Goal: Task Accomplishment & Management: Manage account settings

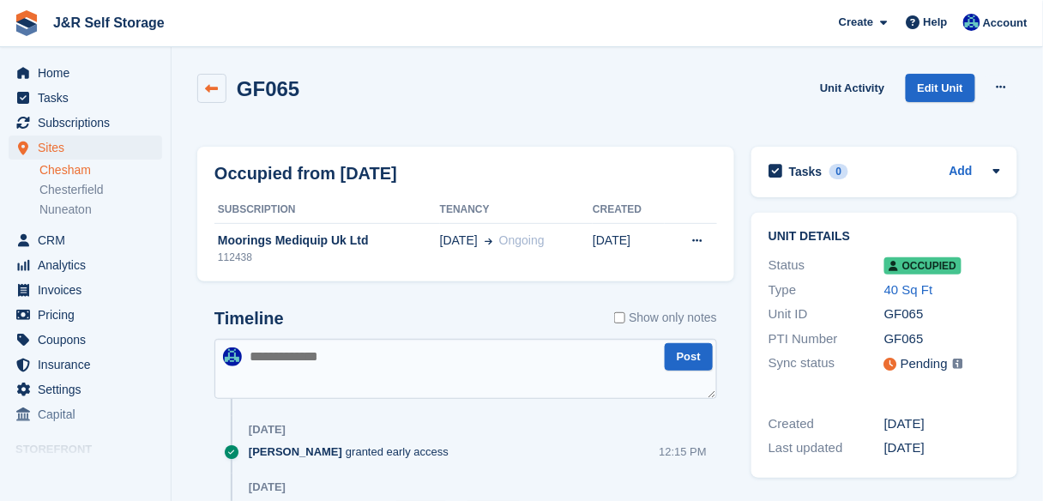
click at [206, 82] on icon at bounding box center [212, 88] width 13 height 13
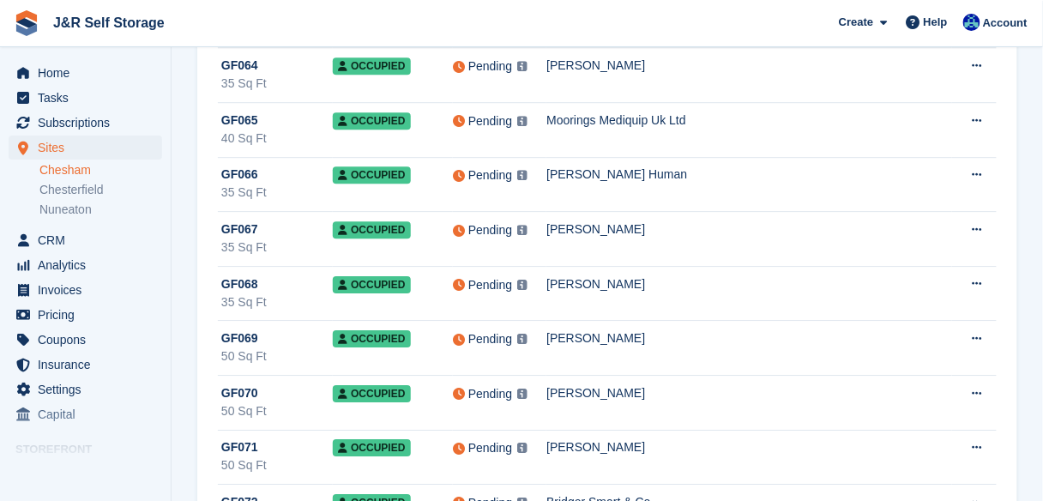
scroll to position [9329, 0]
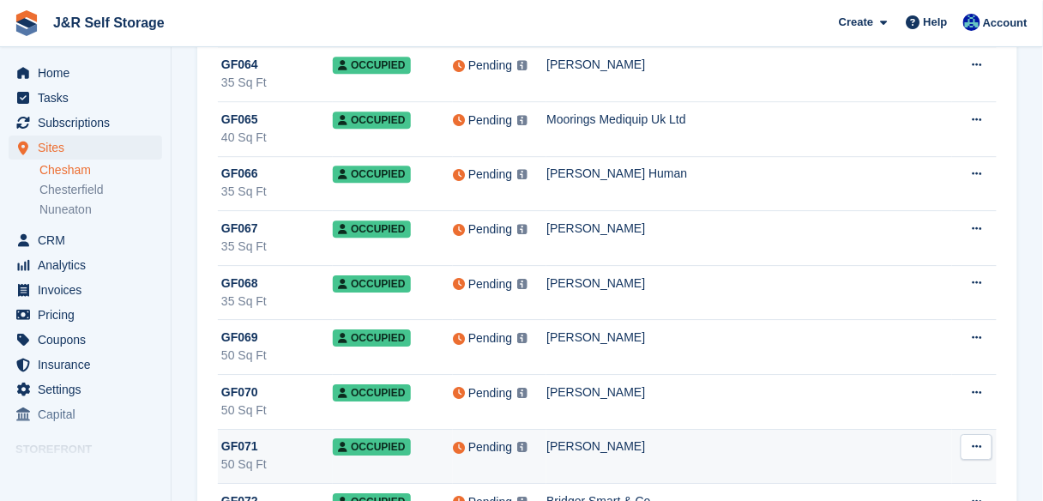
click at [264, 455] on div "50 Sq Ft" at bounding box center [276, 464] width 111 height 18
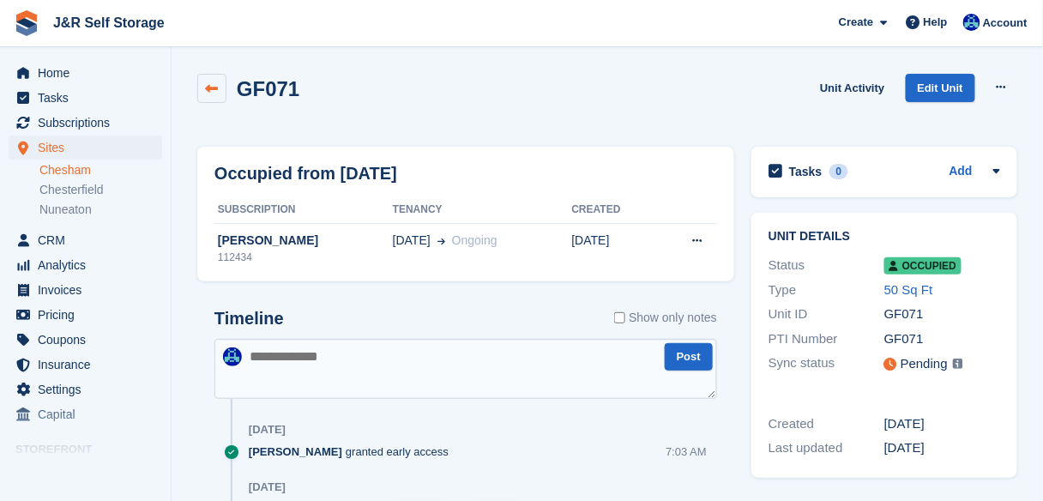
click at [212, 87] on icon at bounding box center [212, 88] width 13 height 13
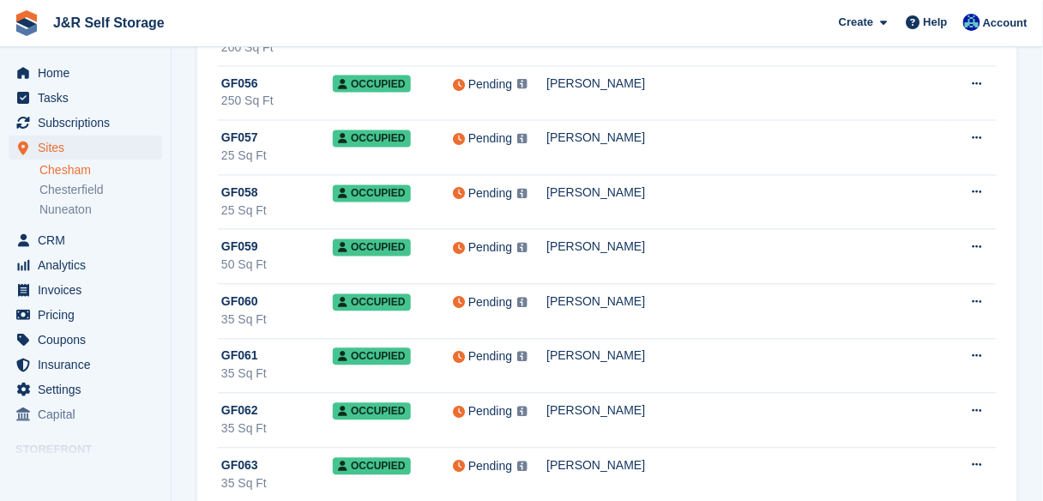
scroll to position [8873, 0]
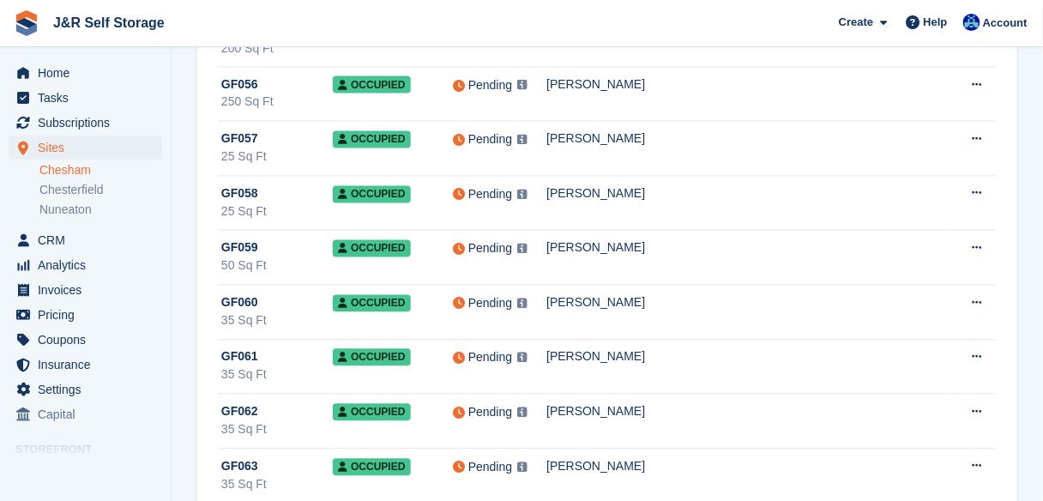
click at [283, 421] on div "35 Sq Ft" at bounding box center [276, 430] width 111 height 18
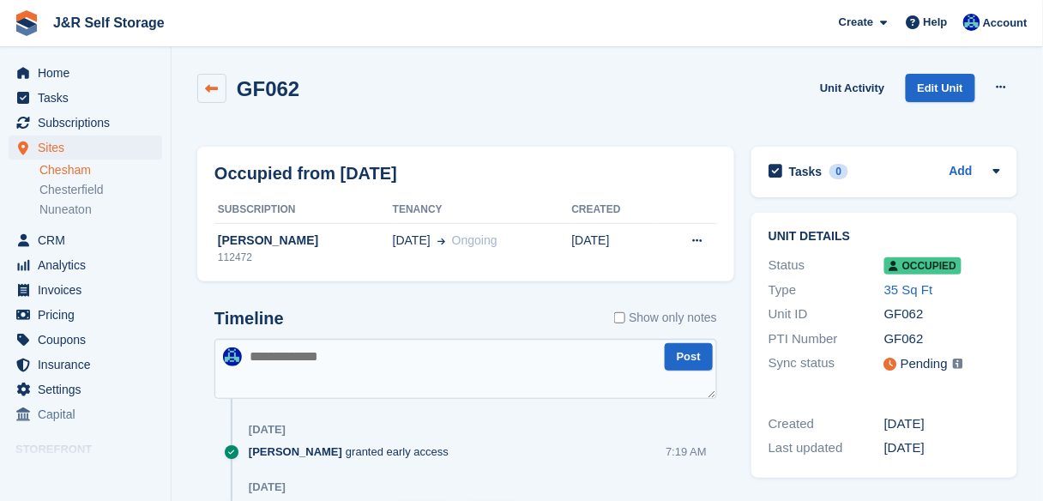
click at [210, 93] on icon at bounding box center [212, 88] width 13 height 13
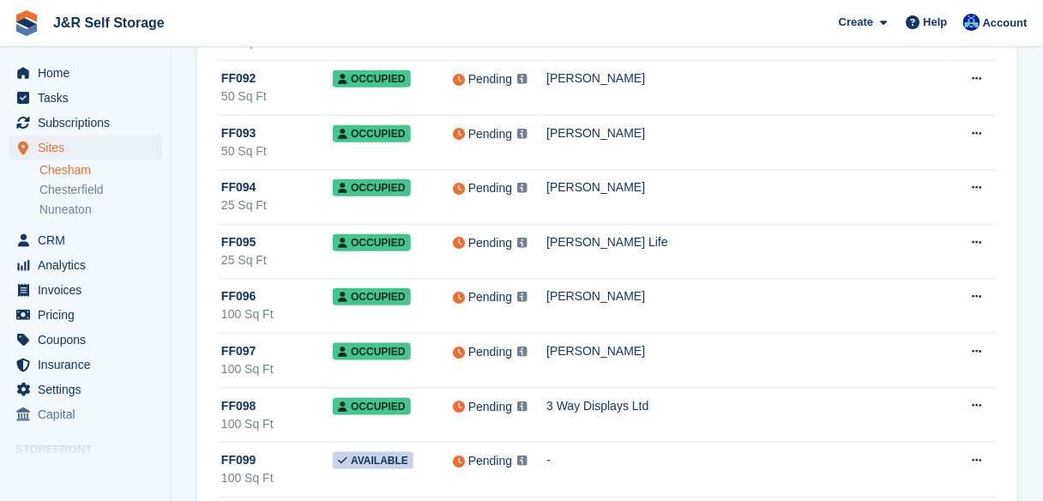
scroll to position [5174, 0]
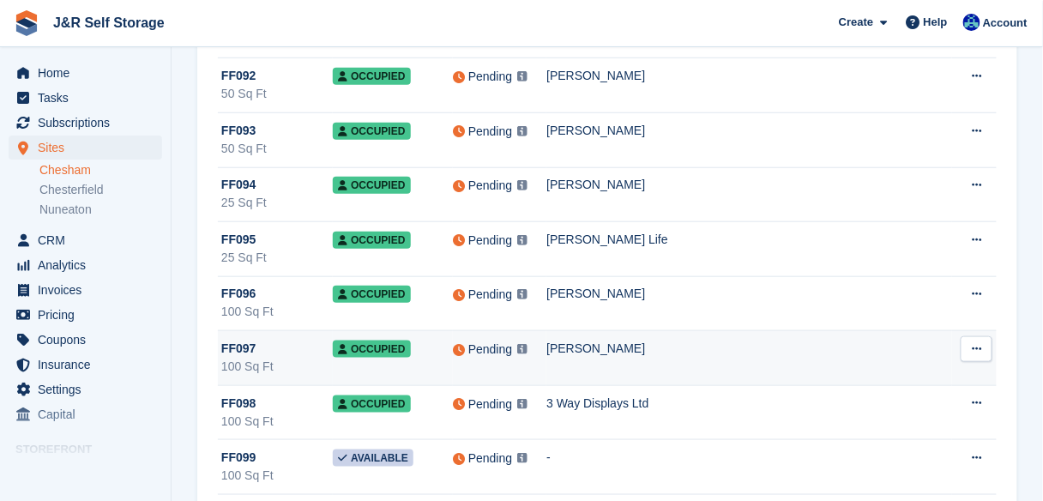
click at [248, 358] on div "100 Sq Ft" at bounding box center [276, 367] width 111 height 18
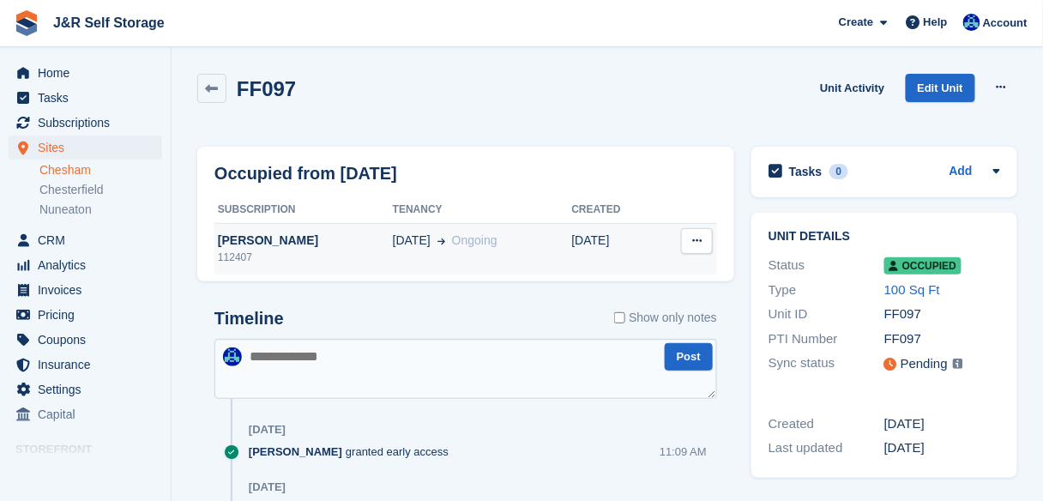
click at [274, 243] on div "[PERSON_NAME]" at bounding box center [303, 240] width 178 height 18
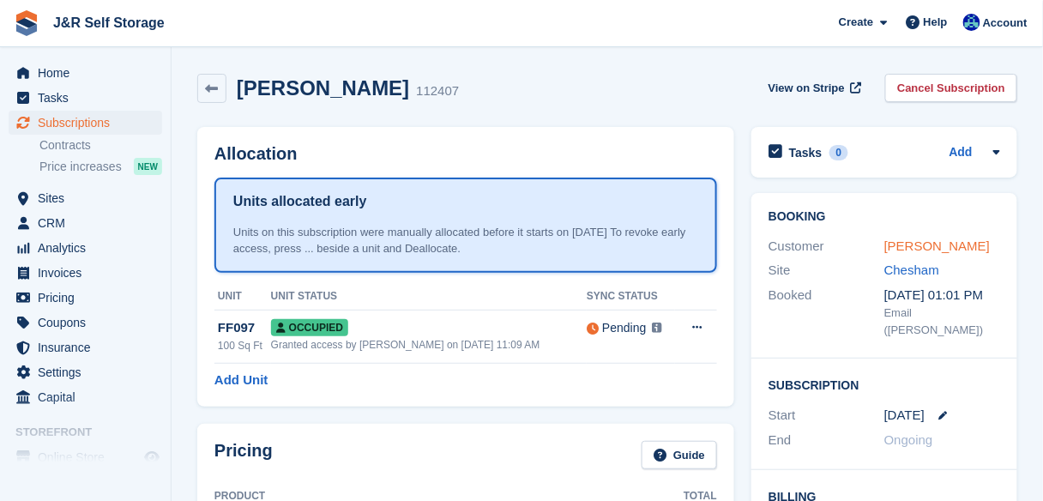
click at [903, 251] on link "[PERSON_NAME]" at bounding box center [936, 245] width 105 height 15
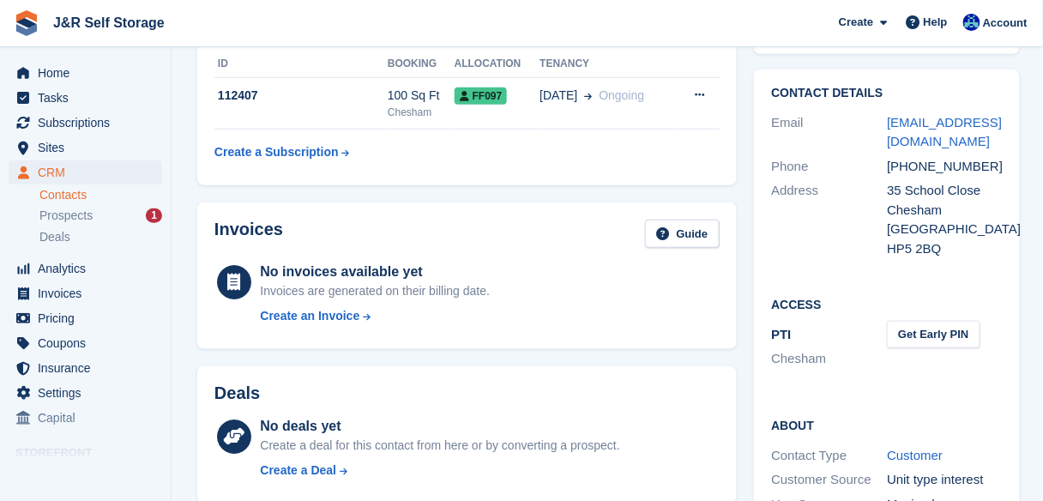
scroll to position [266, 0]
click at [919, 333] on button "Get Early PIN" at bounding box center [932, 334] width 93 height 28
click at [931, 332] on icon at bounding box center [932, 333] width 15 height 13
click at [915, 352] on link "Change" at bounding box center [915, 353] width 45 height 15
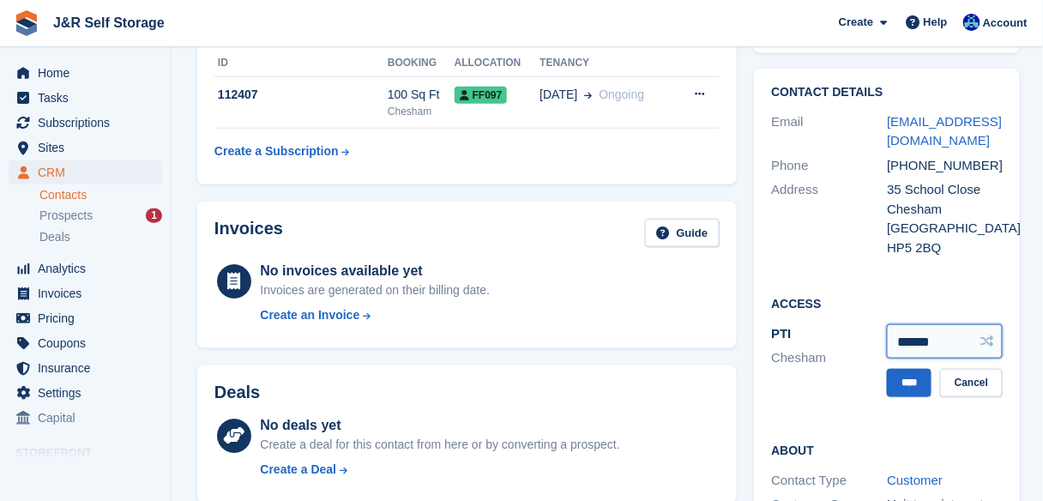
drag, startPoint x: 940, startPoint y: 338, endPoint x: 828, endPoint y: 312, distance: 114.4
click at [828, 312] on div "Access PTI [GEOGRAPHIC_DATA] ****** **** Cancel" at bounding box center [887, 350] width 266 height 147
type input "******"
click at [894, 374] on input "****" at bounding box center [908, 383] width 45 height 28
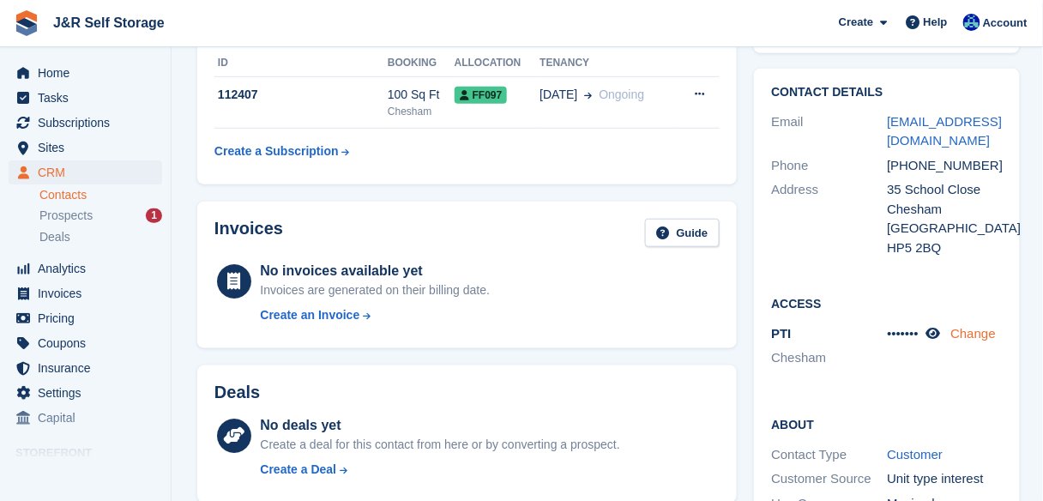
click at [971, 326] on link "Change" at bounding box center [973, 333] width 45 height 15
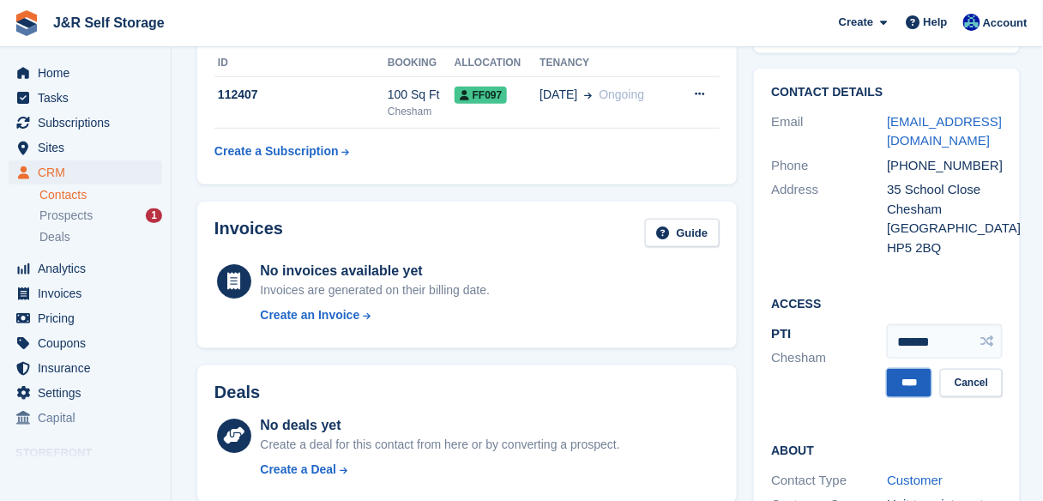
click at [919, 382] on input "****" at bounding box center [908, 383] width 45 height 28
